Goal: Obtain resource: Obtain resource

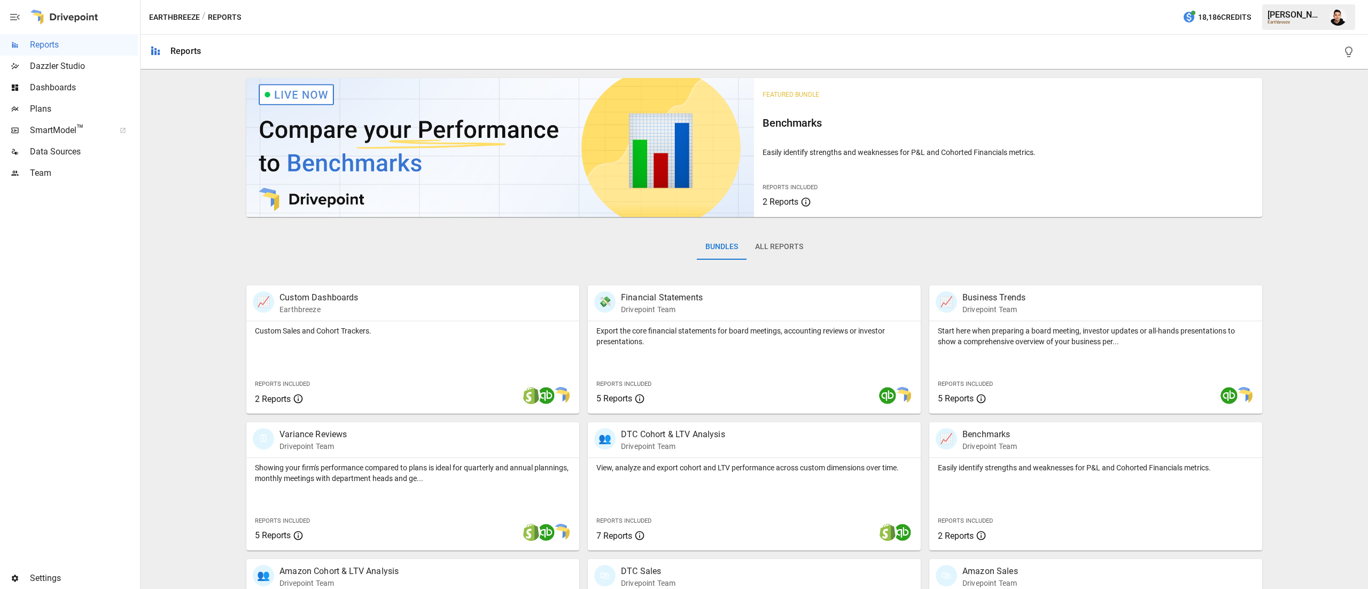
click at [780, 239] on button "All Reports" at bounding box center [779, 247] width 65 height 26
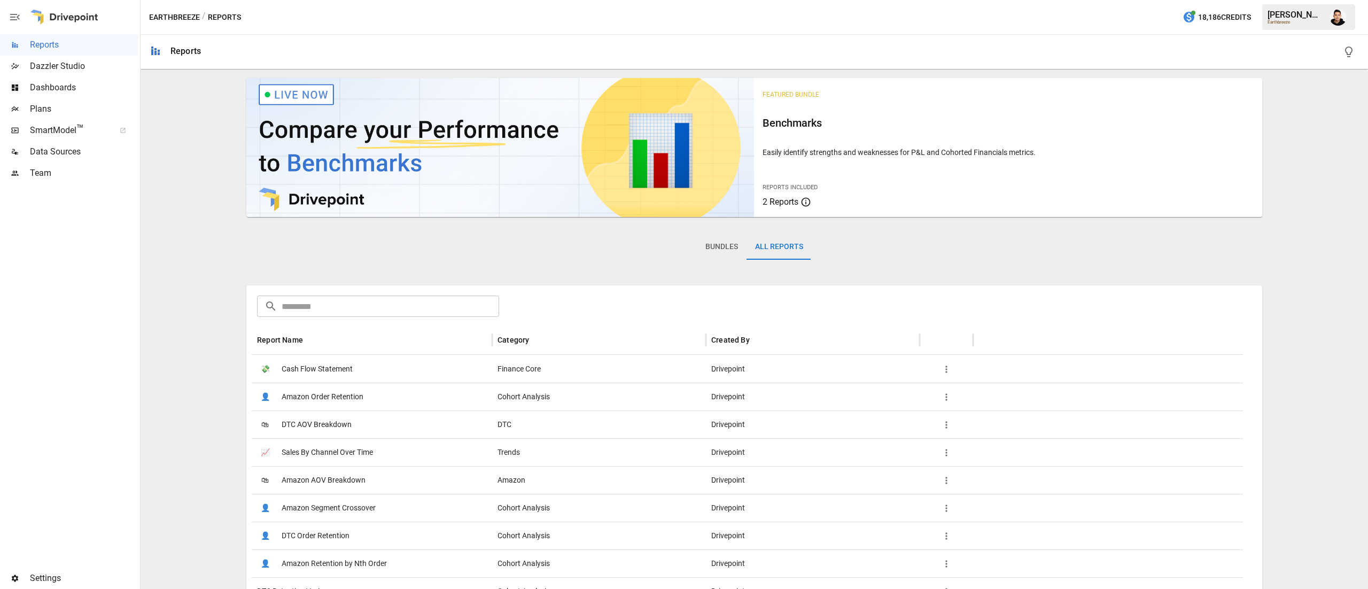
click at [734, 242] on button "Bundles" at bounding box center [722, 247] width 50 height 26
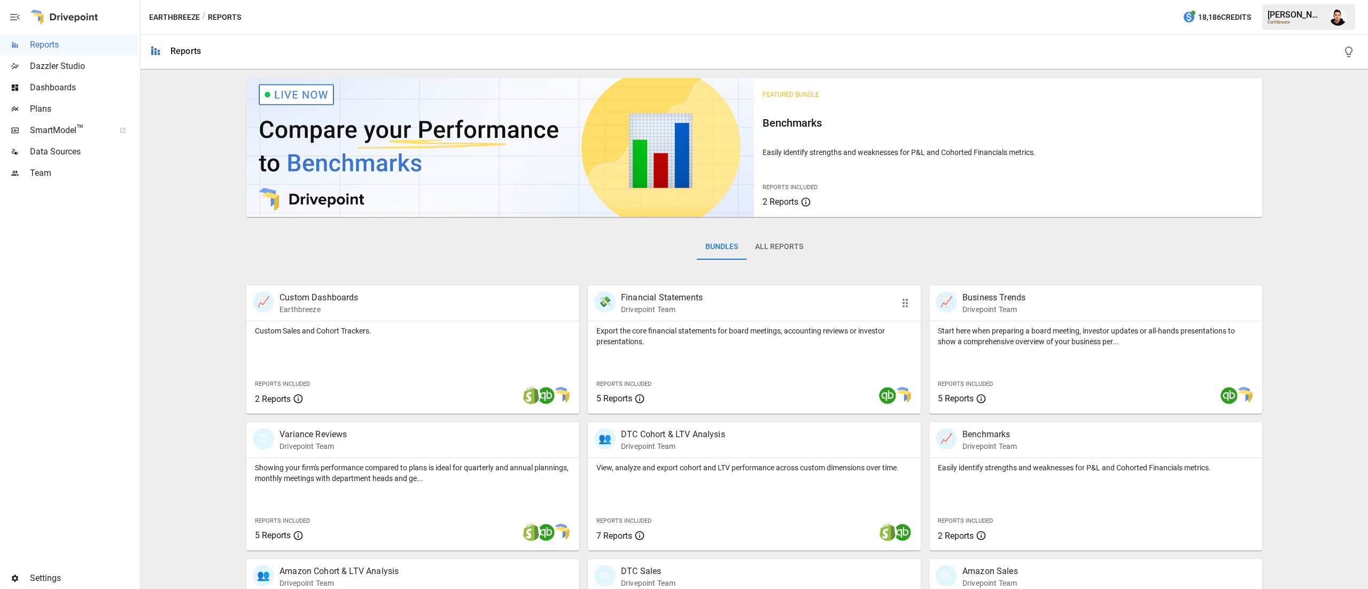
scroll to position [103, 0]
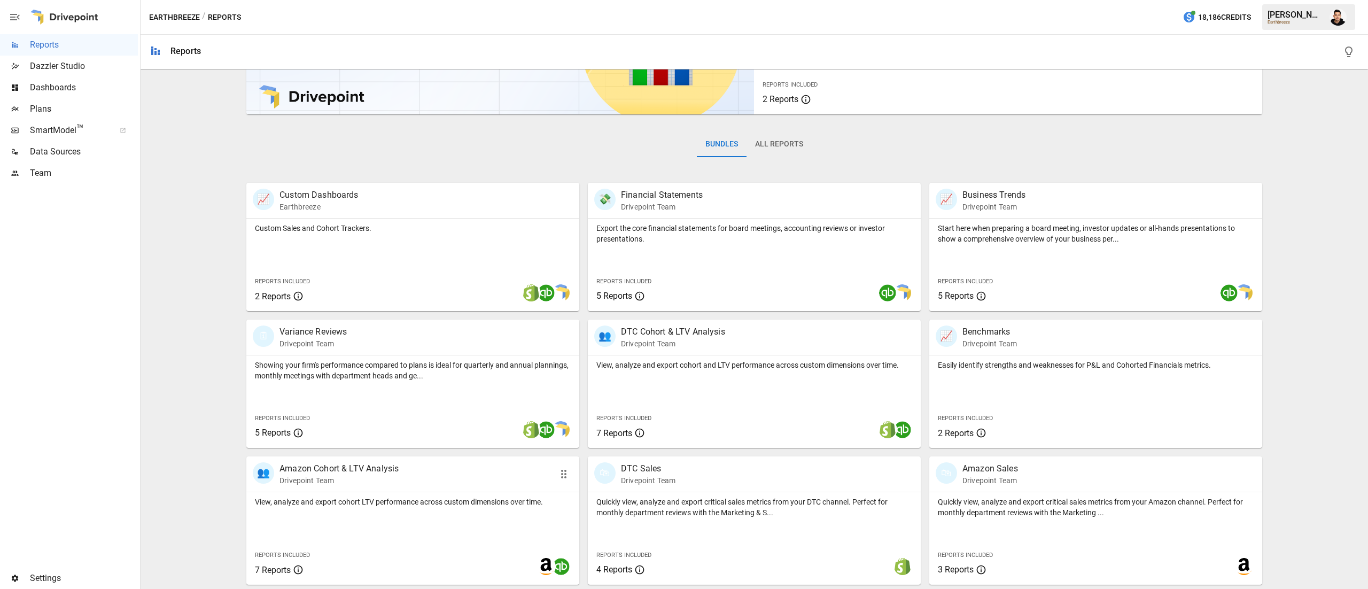
click at [489, 503] on p "View, analyze and export cohort LTV performance across custom dimensions over t…" at bounding box center [413, 501] width 316 height 11
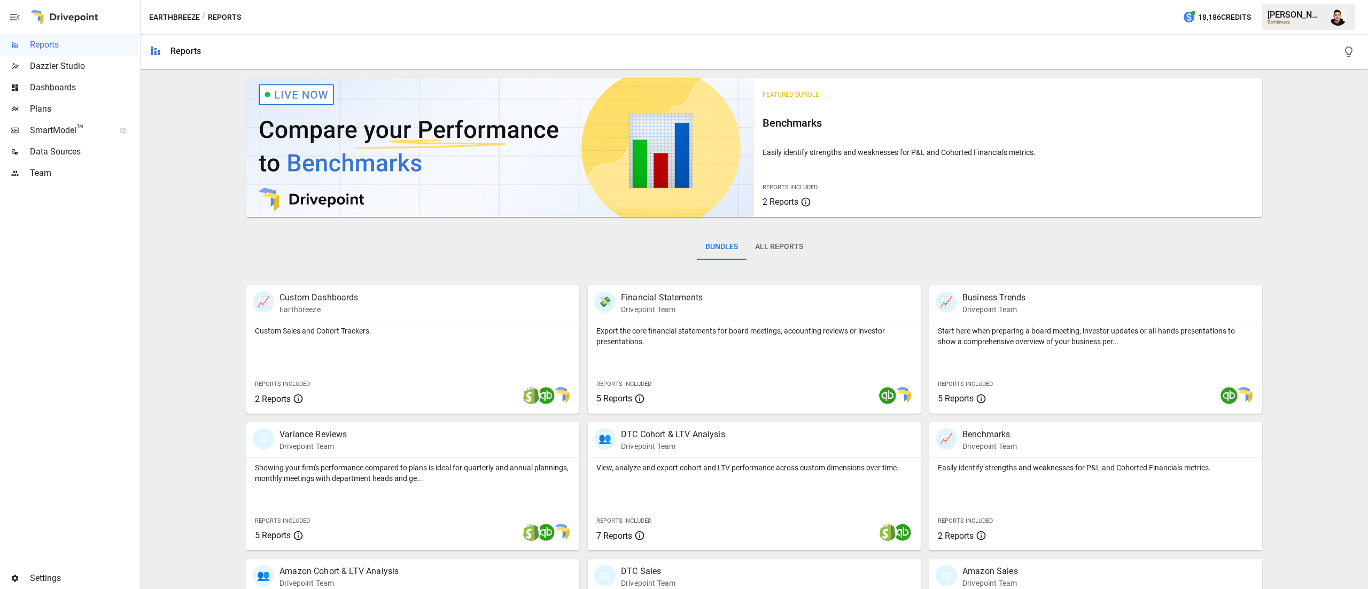
click at [51, 104] on span "Plans" at bounding box center [84, 109] width 108 height 13
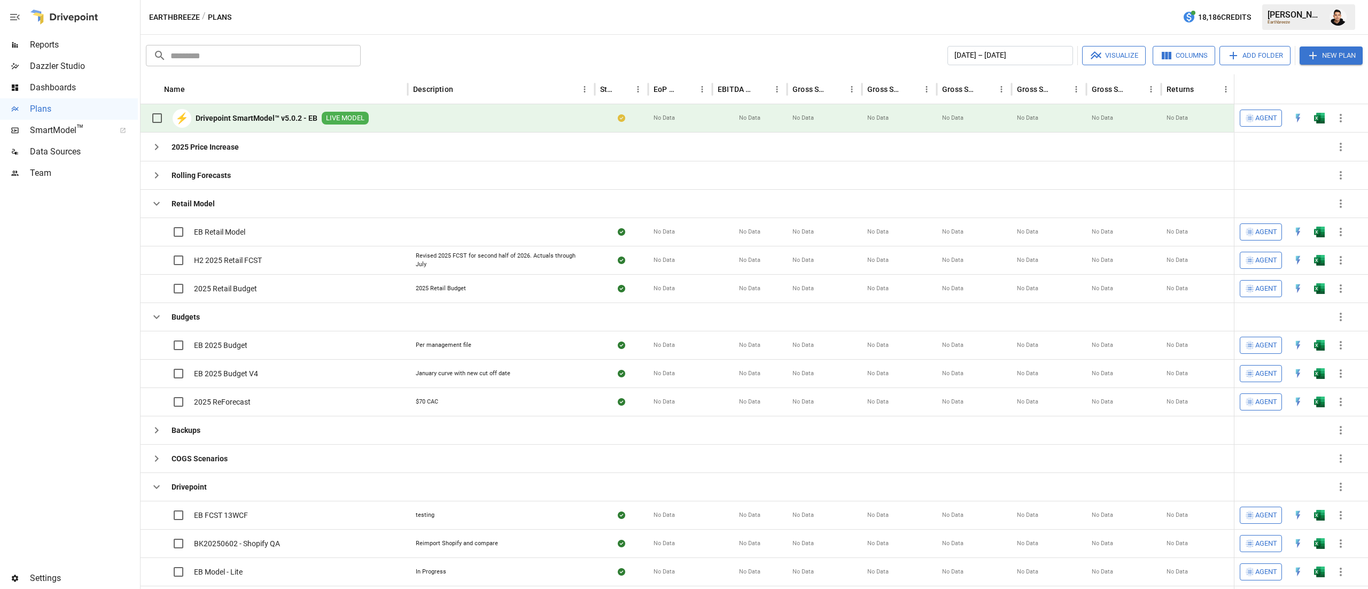
click at [1328, 123] on button "button" at bounding box center [1319, 118] width 34 height 16
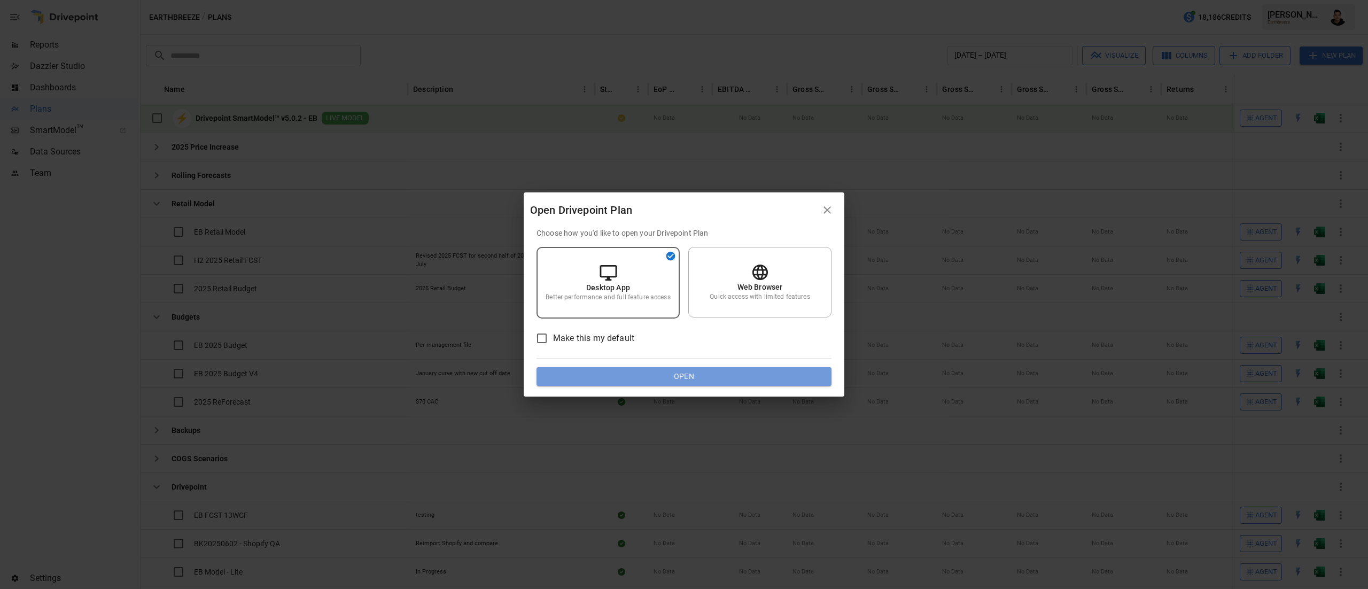
click at [777, 375] on button "Open" at bounding box center [684, 376] width 295 height 19
